Goal: Transaction & Acquisition: Obtain resource

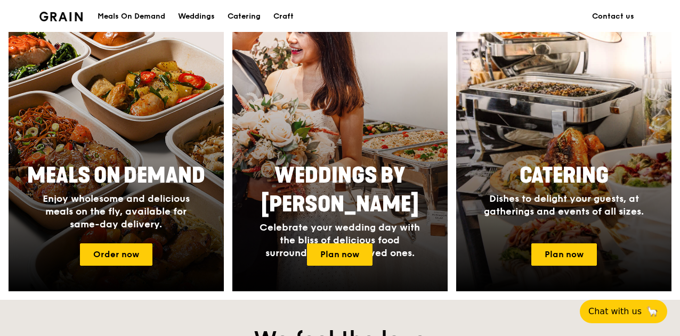
scroll to position [426, 0]
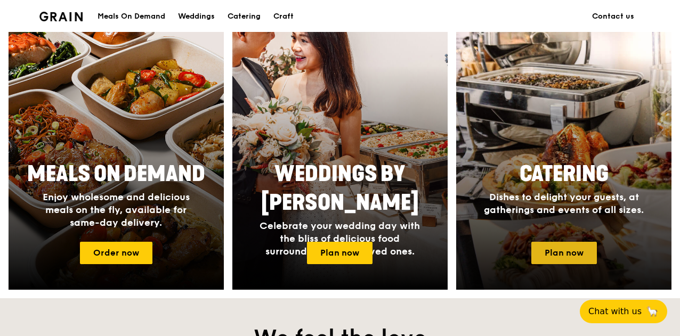
click at [543, 253] on link "Plan now" at bounding box center [564, 253] width 66 height 22
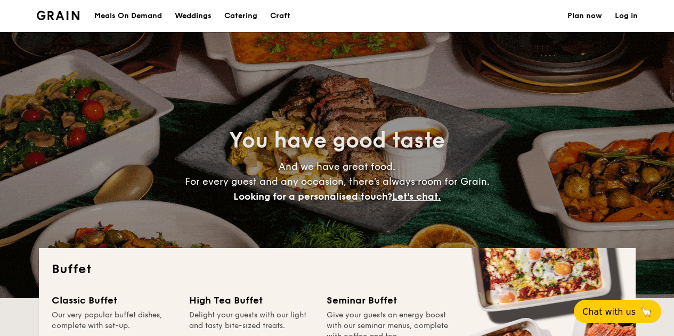
select select
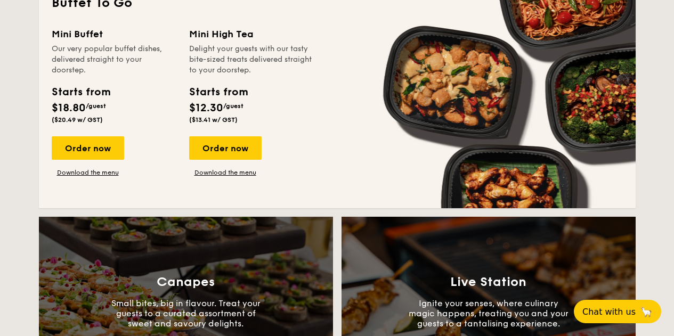
scroll to position [852, 0]
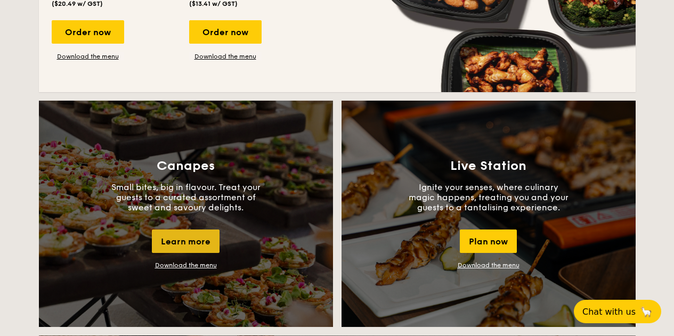
click at [187, 232] on div "Learn more" at bounding box center [186, 241] width 68 height 23
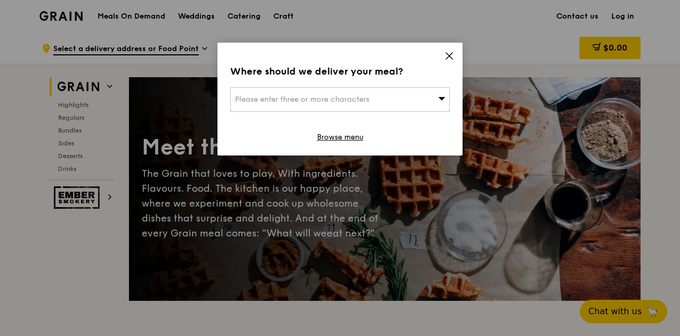
click at [449, 55] on icon at bounding box center [449, 56] width 6 height 6
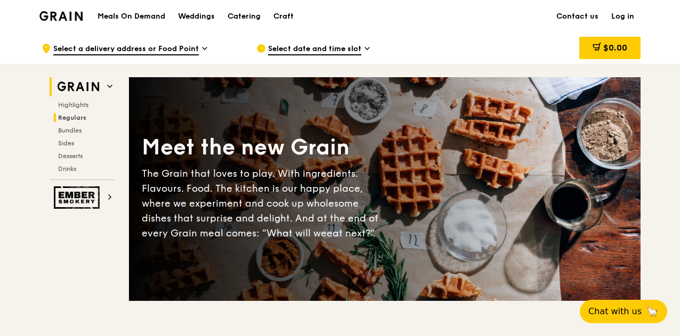
click at [81, 119] on span "Regulars" at bounding box center [72, 117] width 28 height 7
click at [251, 16] on div "Catering" at bounding box center [243, 17] width 33 height 32
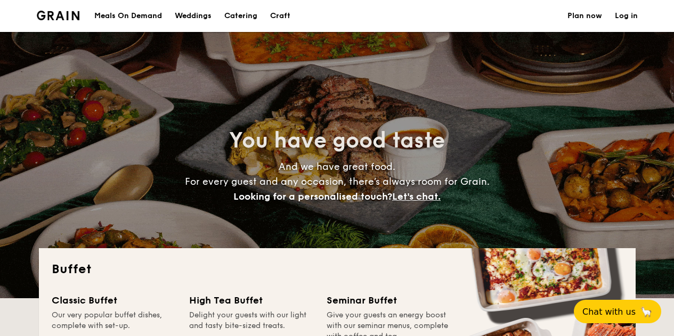
select select
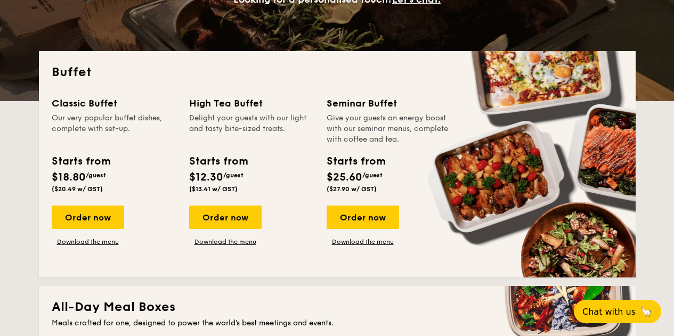
scroll to position [213, 0]
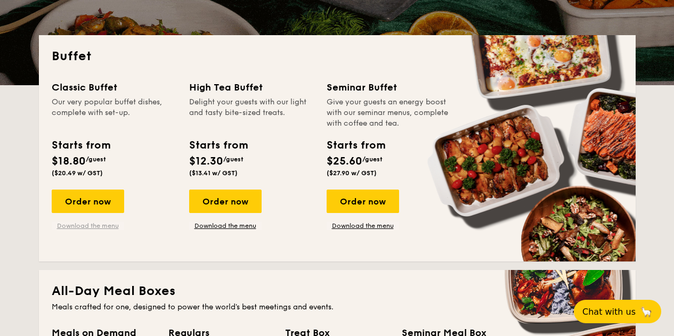
click at [103, 226] on link "Download the menu" at bounding box center [88, 226] width 72 height 9
